Goal: Entertainment & Leisure: Browse casually

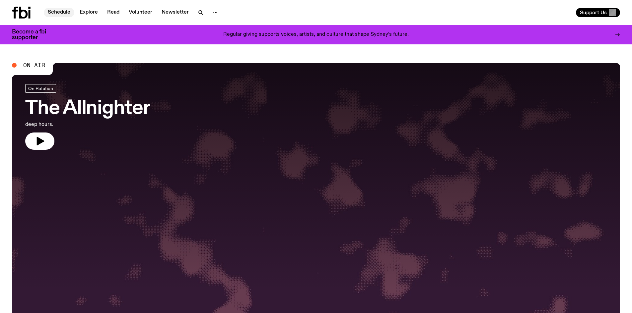
click at [58, 12] on link "Schedule" at bounding box center [59, 12] width 31 height 9
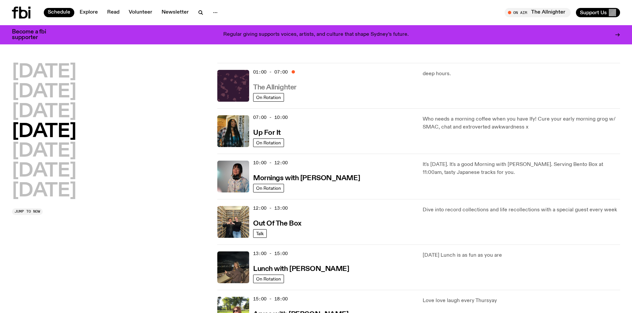
click at [260, 87] on h3 "The Allnighter" at bounding box center [274, 87] width 43 height 7
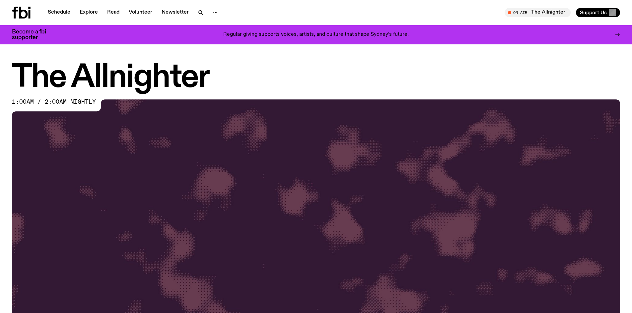
click at [21, 9] on icon at bounding box center [23, 13] width 9 height 12
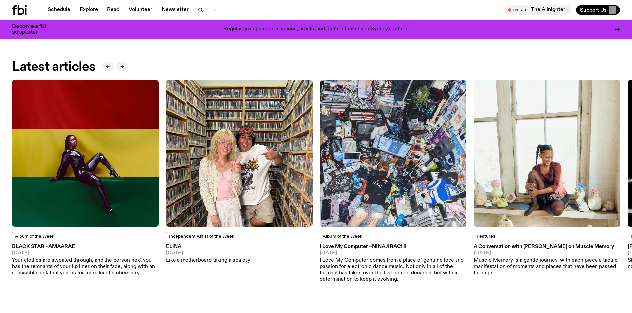
scroll to position [959, 0]
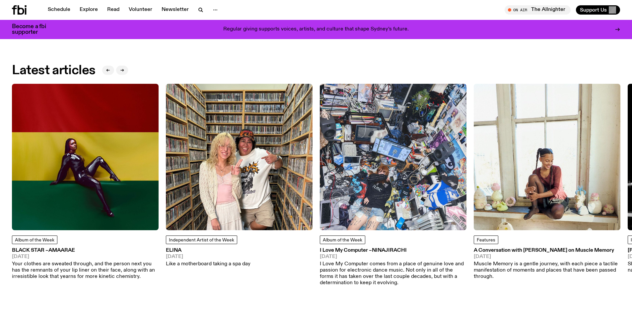
click at [386, 157] on img at bounding box center [393, 157] width 147 height 147
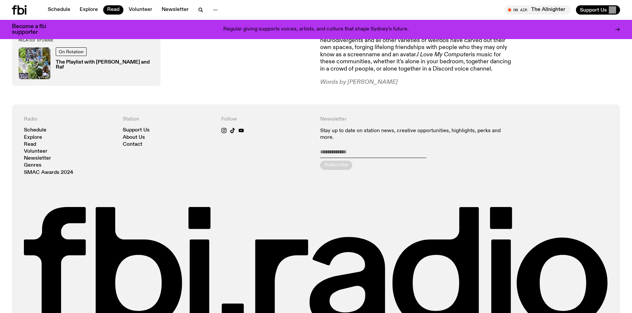
scroll to position [661, 0]
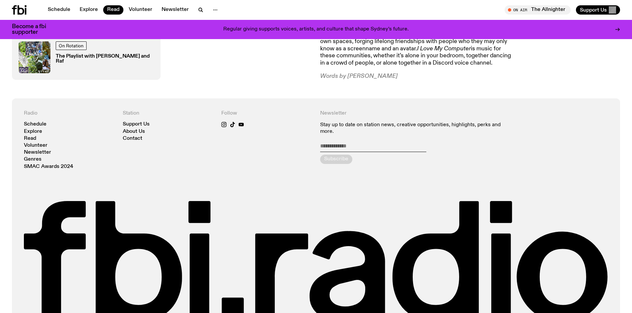
click at [358, 143] on input "email" at bounding box center [373, 147] width 106 height 9
type input "**********"
click at [343, 155] on div "submit" at bounding box center [336, 159] width 32 height 9
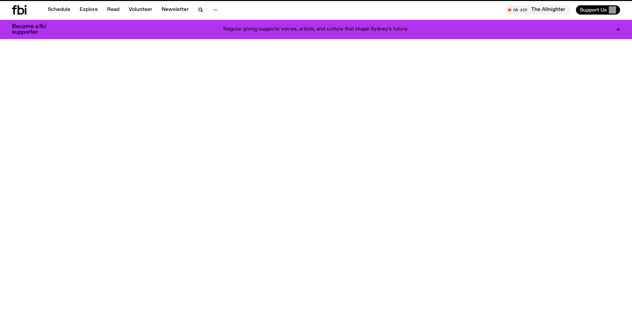
scroll to position [959, 0]
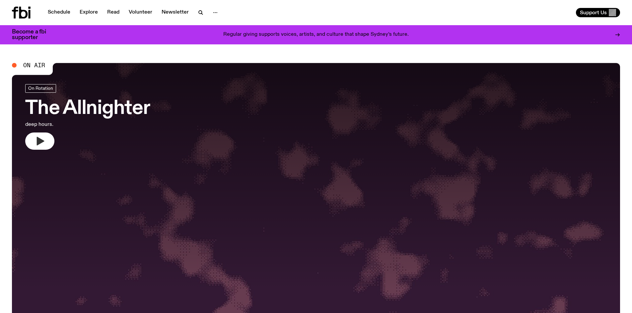
click at [43, 142] on icon "button" at bounding box center [41, 141] width 8 height 9
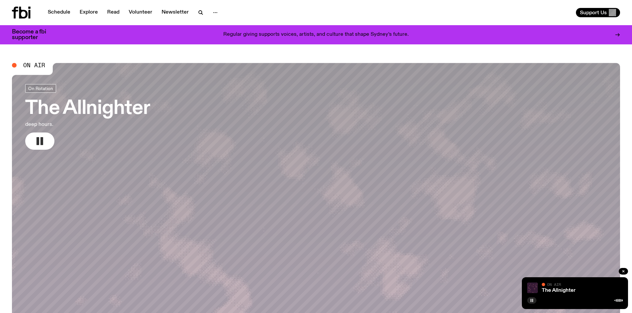
click at [532, 300] on rect "button" at bounding box center [532, 300] width 1 height 3
